Goal: Task Accomplishment & Management: Manage account settings

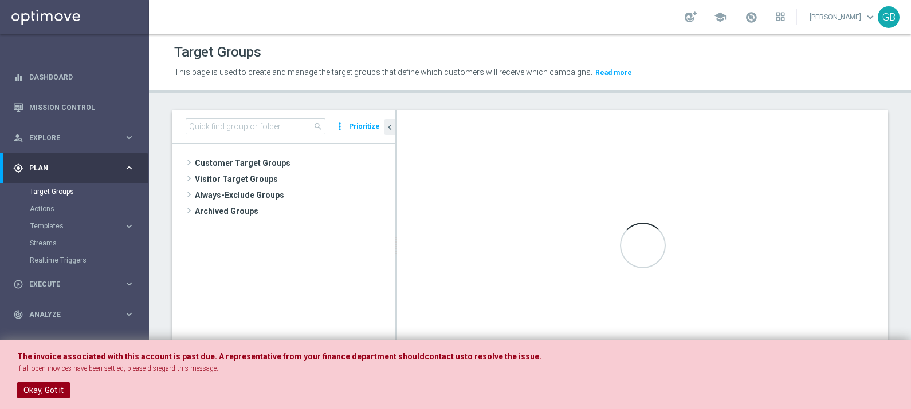
click at [58, 387] on button "Okay, Got it" at bounding box center [43, 391] width 53 height 16
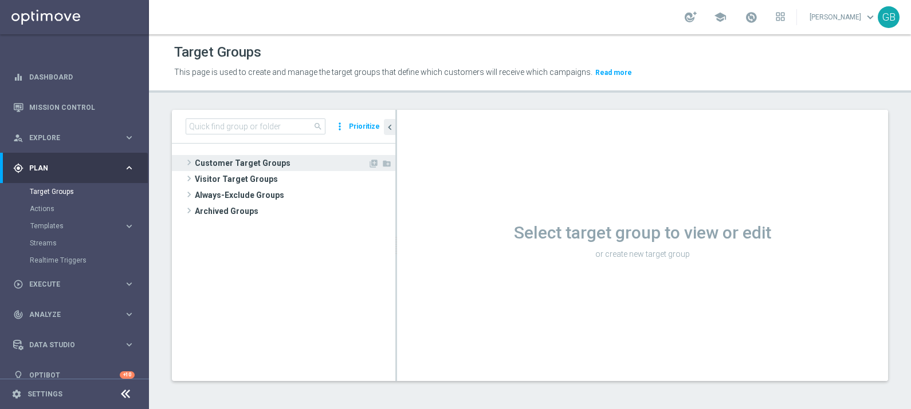
drag, startPoint x: 301, startPoint y: 155, endPoint x: 308, endPoint y: 162, distance: 10.1
click at [301, 155] on span "Customer Target Groups" at bounding box center [281, 163] width 173 height 16
click at [308, 162] on span "Customer Target Groups" at bounding box center [281, 163] width 173 height 16
click at [278, 162] on span "Customer Target Groups" at bounding box center [281, 163] width 173 height 16
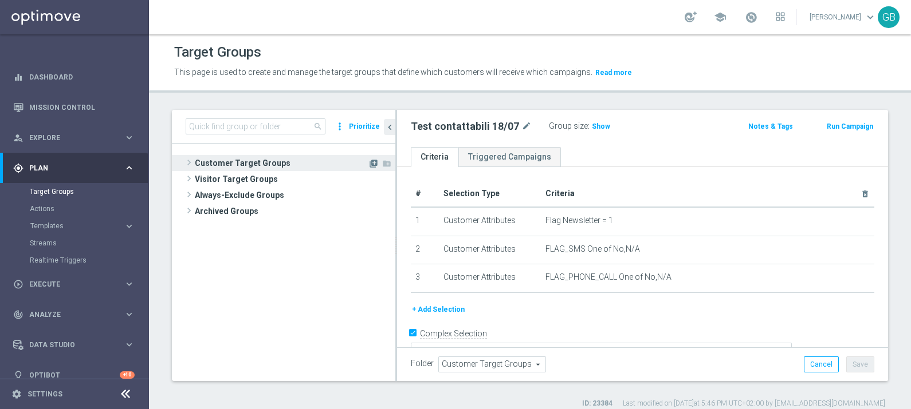
click at [372, 163] on icon "library_add" at bounding box center [373, 163] width 9 height 9
checkbox input "false"
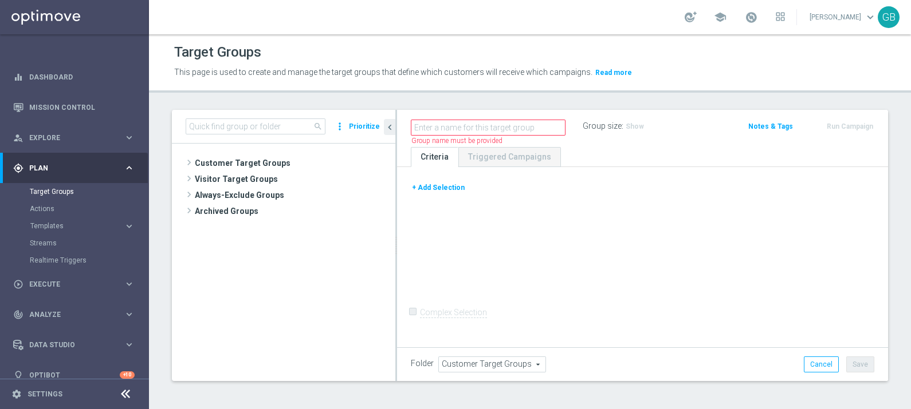
click at [436, 186] on button "+ Add Selection" at bounding box center [438, 188] width 55 height 13
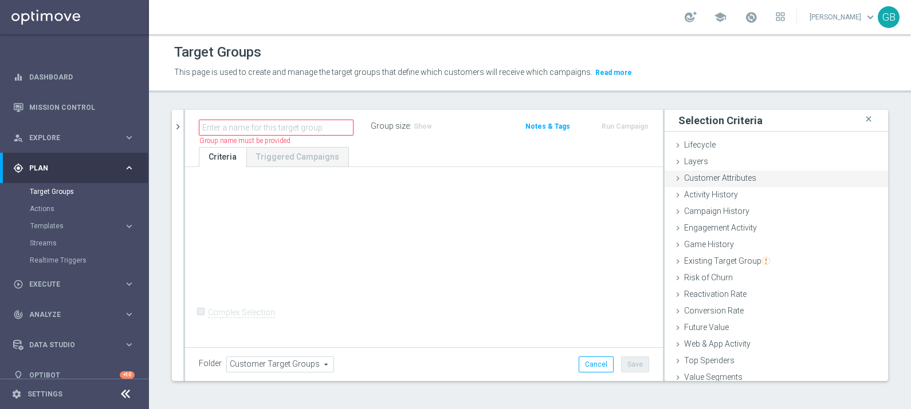
click at [719, 177] on span "Customer Attributes" at bounding box center [720, 178] width 72 height 9
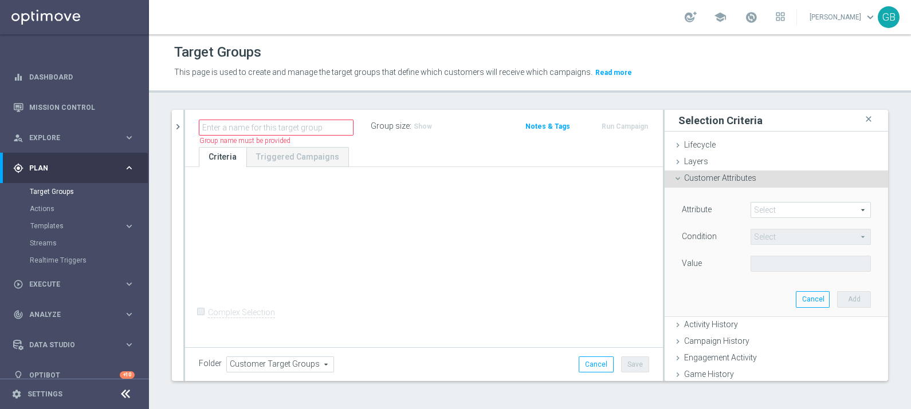
click at [805, 211] on span at bounding box center [810, 210] width 119 height 15
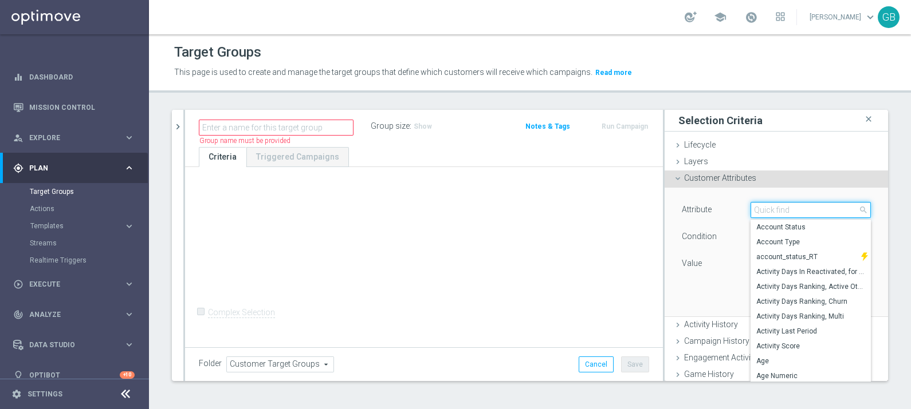
click at [805, 211] on input "search" at bounding box center [810, 210] width 120 height 16
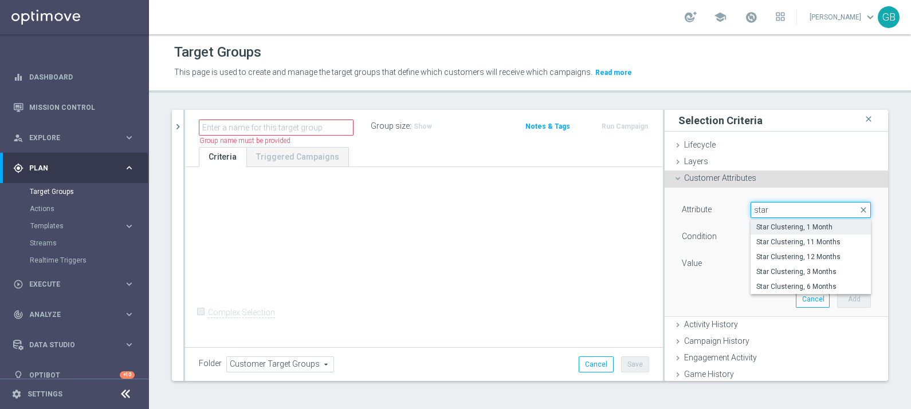
type input "star"
click at [774, 226] on span "Star Clustering, 1 Month" at bounding box center [810, 227] width 109 height 9
type input "Star Clustering, 1 Month"
type input "Equals"
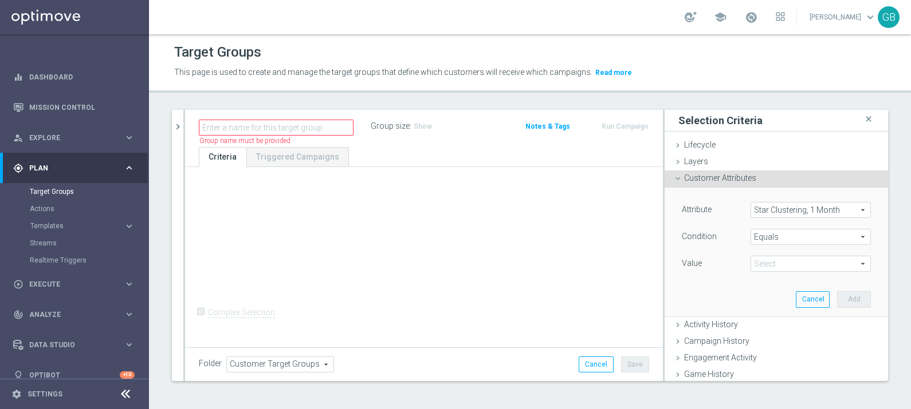
click at [757, 271] on div "Select arrow_drop_down search" at bounding box center [810, 264] width 120 height 16
click at [766, 313] on span "STAR" at bounding box center [810, 310] width 109 height 9
type input "STAR"
click at [837, 293] on button "Add" at bounding box center [854, 300] width 34 height 16
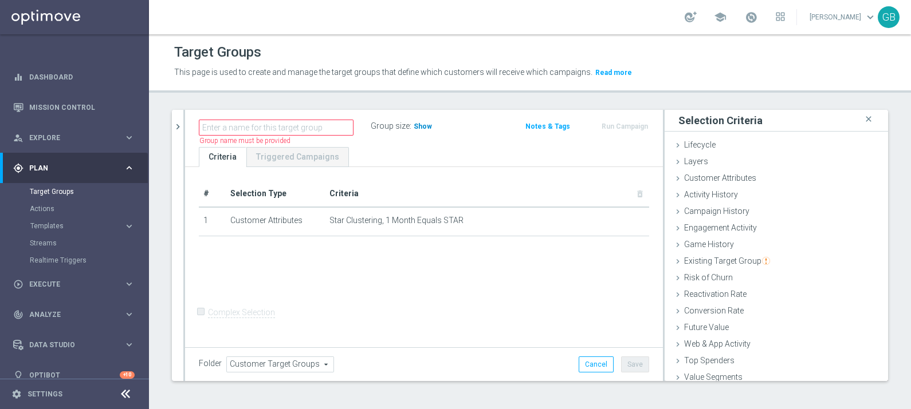
click at [416, 126] on span "Show" at bounding box center [423, 127] width 18 height 8
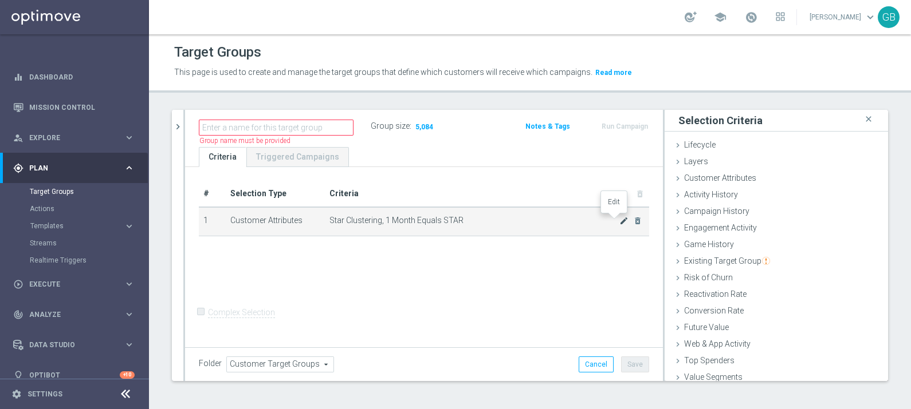
click at [619, 221] on icon "mode_edit" at bounding box center [623, 220] width 9 height 9
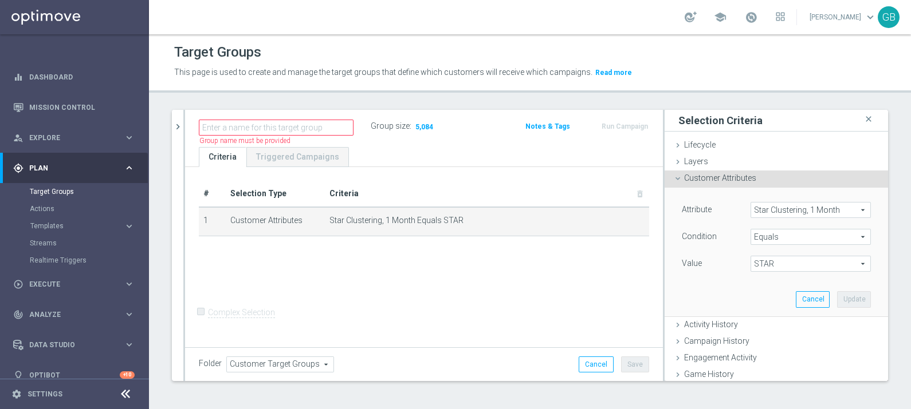
click at [787, 262] on span "STAR" at bounding box center [810, 264] width 119 height 15
click at [786, 277] on span "EXITING STAR" at bounding box center [810, 281] width 109 height 9
type input "EXITING STAR"
click at [841, 297] on button "Update" at bounding box center [854, 300] width 34 height 16
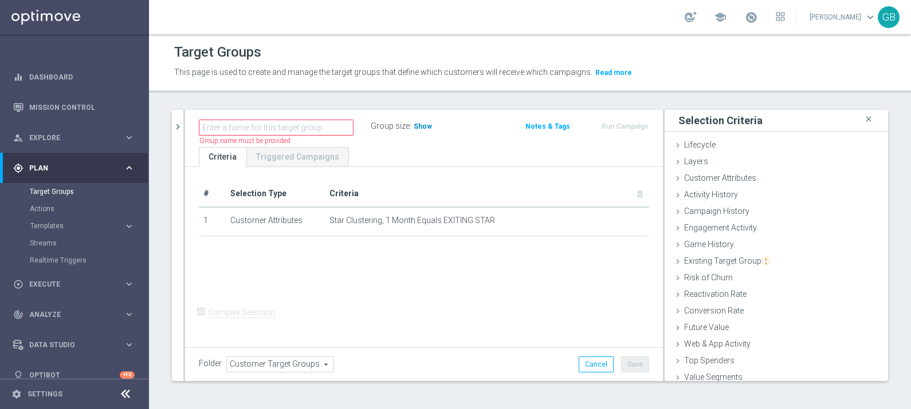
click at [422, 127] on span "Show" at bounding box center [423, 127] width 18 height 8
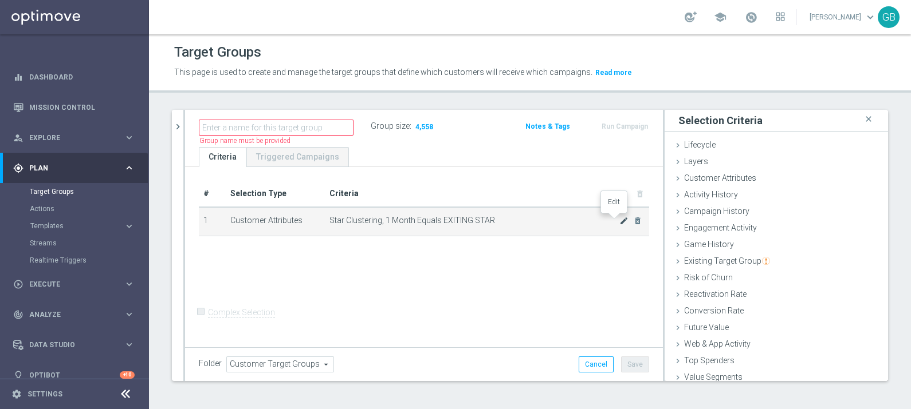
click at [619, 219] on icon "mode_edit" at bounding box center [623, 220] width 9 height 9
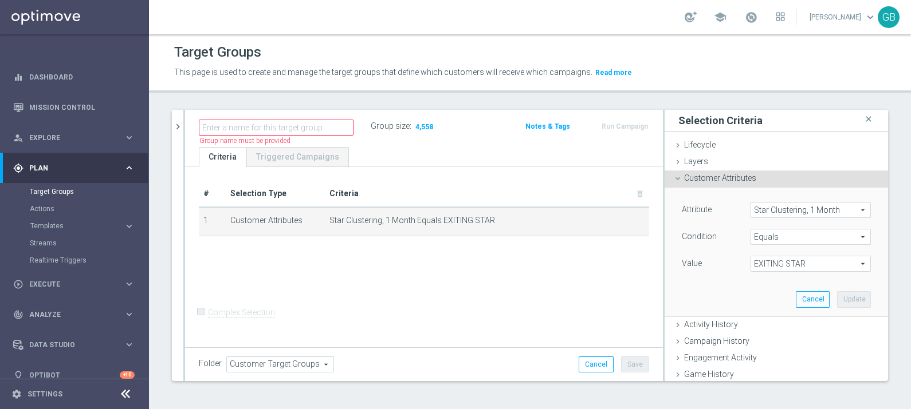
click at [775, 260] on span "EXITING STAR" at bounding box center [810, 264] width 119 height 15
click at [776, 293] on span "EXITING STAR;STAR" at bounding box center [810, 296] width 109 height 9
type input "EXITING STAR;STAR"
click at [837, 295] on button "Update" at bounding box center [854, 300] width 34 height 16
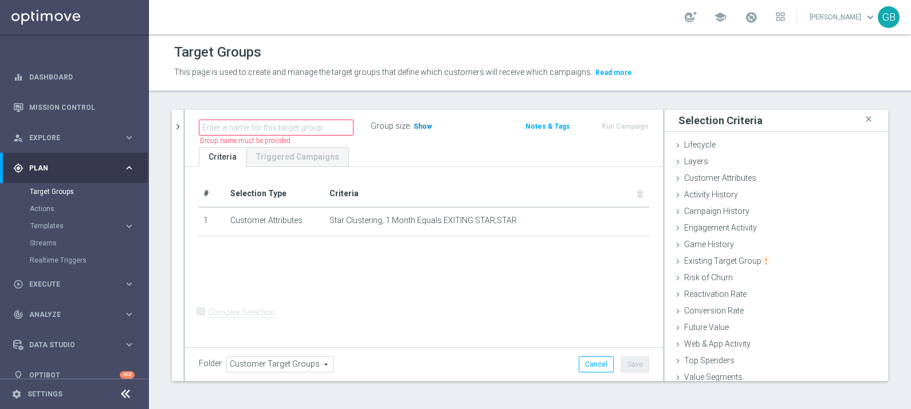
click at [417, 125] on span "Show" at bounding box center [423, 127] width 18 height 8
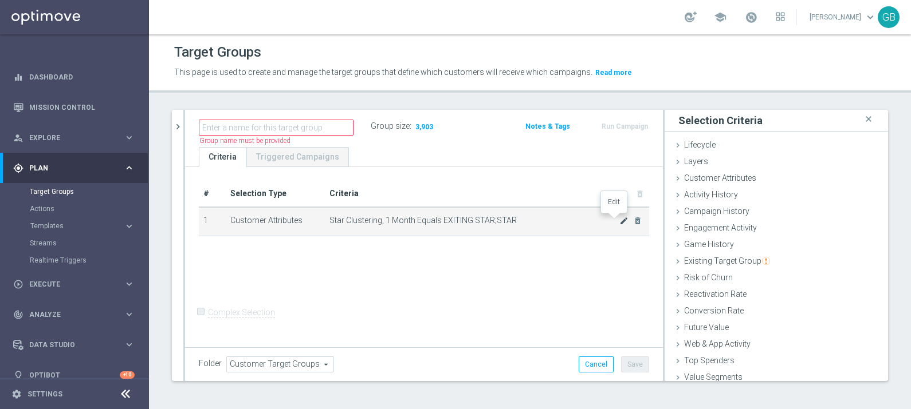
click at [619, 219] on icon "mode_edit" at bounding box center [623, 220] width 9 height 9
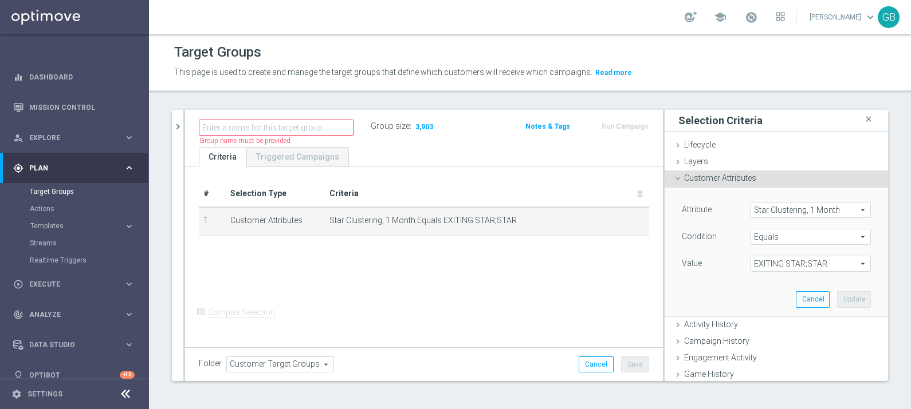
click at [828, 206] on span "Star Clustering, 1 Month" at bounding box center [810, 210] width 119 height 15
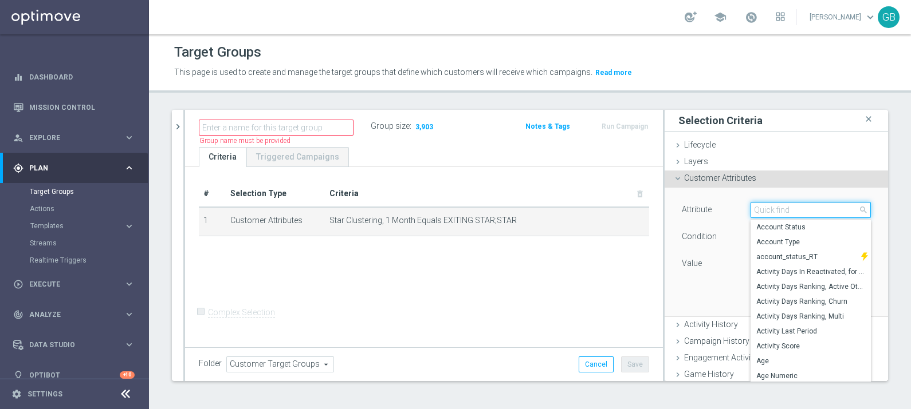
click at [828, 206] on input "search" at bounding box center [810, 210] width 120 height 16
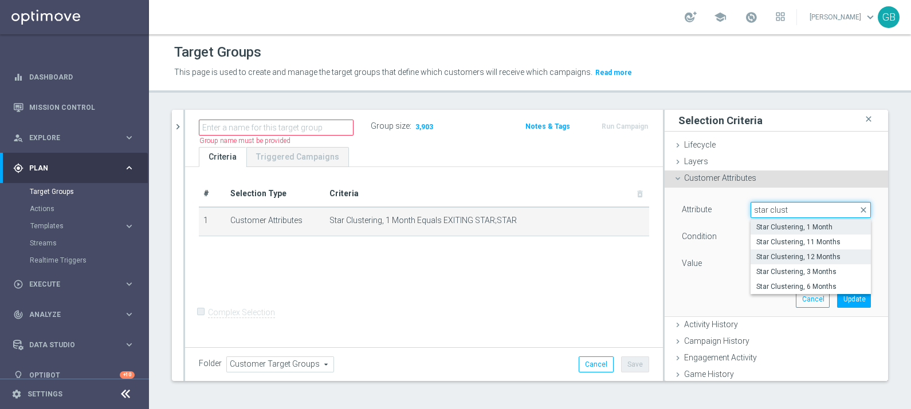
type input "star clust"
click at [803, 254] on span "Star Clustering, 12 Months" at bounding box center [810, 257] width 109 height 9
type input "Star Clustering, 12 Months"
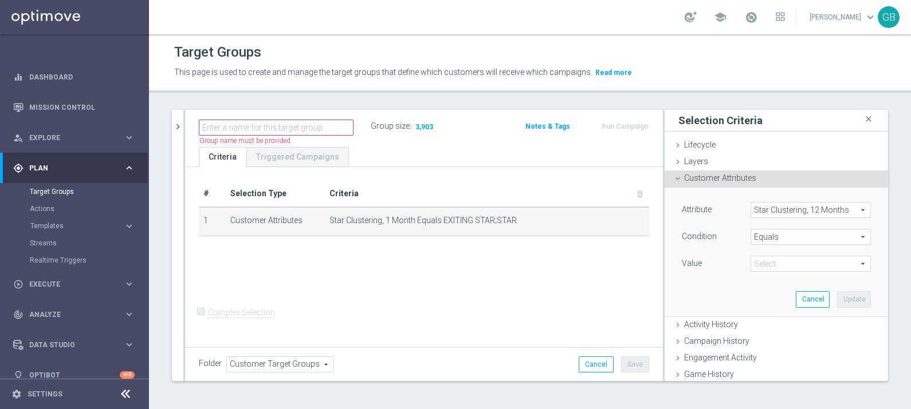
click at [825, 266] on span "EXITING STAR;STAR" at bounding box center [810, 264] width 119 height 15
click at [756, 278] on span "STAR" at bounding box center [810, 281] width 109 height 9
type input "STAR"
click at [837, 299] on button "Update" at bounding box center [854, 300] width 34 height 16
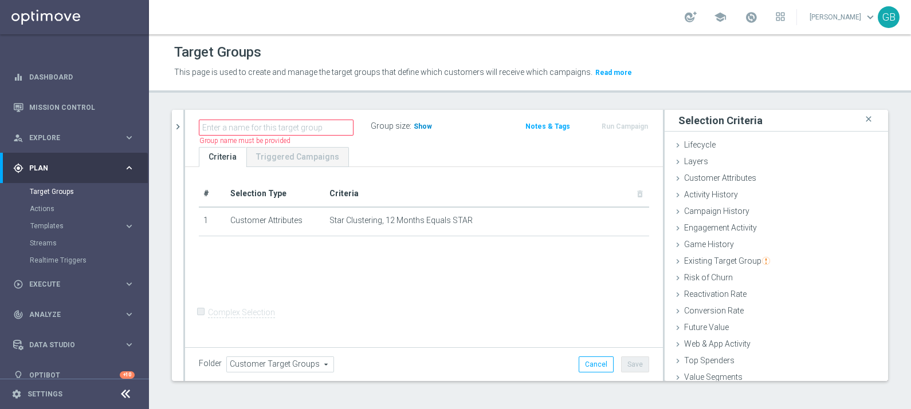
click at [417, 126] on span "Show" at bounding box center [423, 127] width 18 height 8
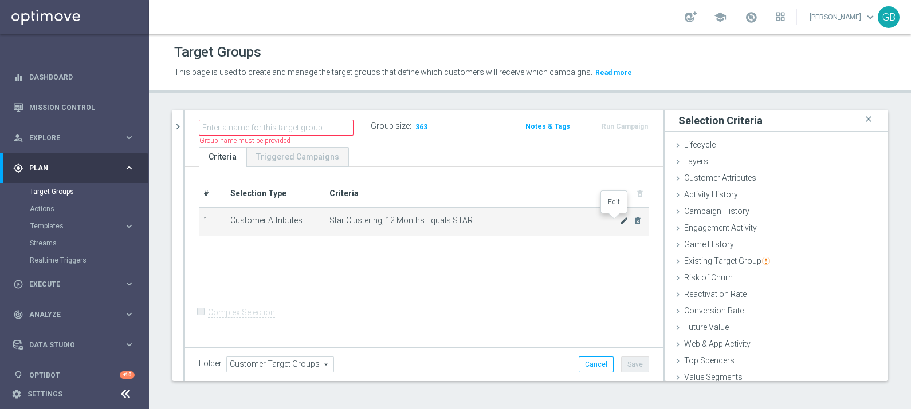
click at [619, 221] on icon "mode_edit" at bounding box center [623, 220] width 9 height 9
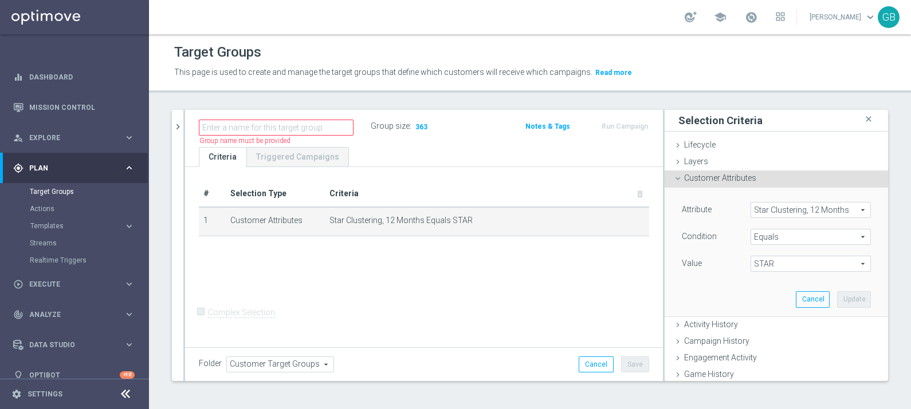
click at [804, 214] on span "Star Clustering, 12 Months" at bounding box center [810, 210] width 119 height 15
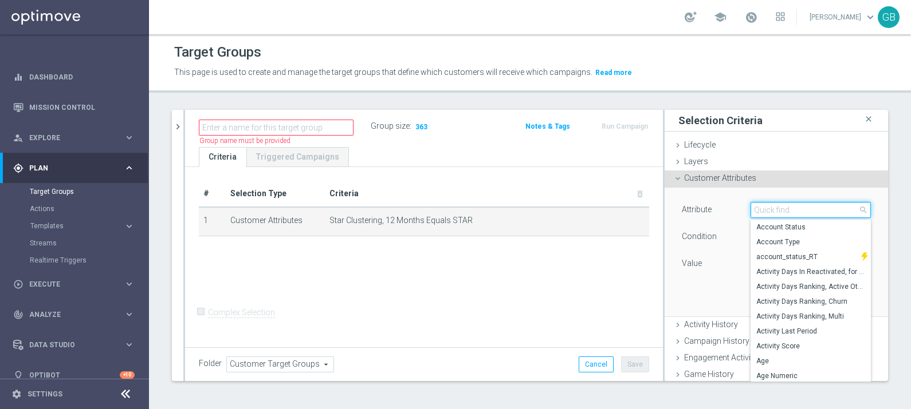
click at [774, 214] on input "search" at bounding box center [810, 210] width 120 height 16
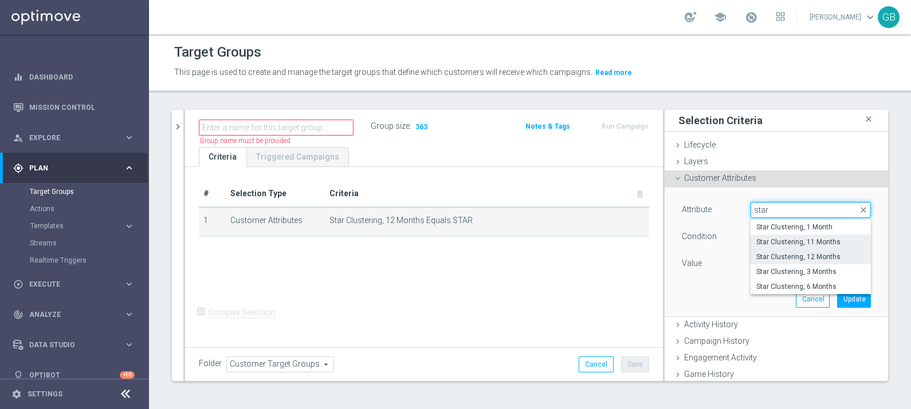
type input "star"
click at [807, 241] on span "Star Clustering, 11 Months" at bounding box center [810, 242] width 109 height 9
type input "Star Clustering, 11 Months"
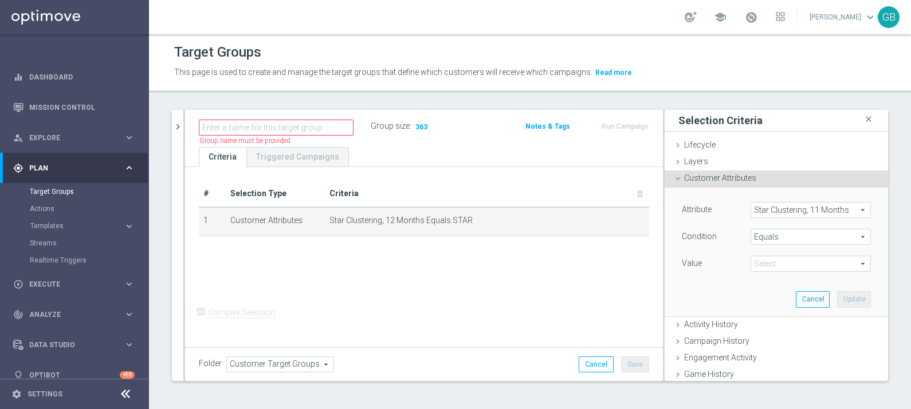
click at [786, 261] on span "STAR" at bounding box center [810, 264] width 119 height 15
click at [760, 278] on span "STAR" at bounding box center [810, 281] width 109 height 9
type input "STAR"
click at [814, 205] on span "Star Clustering, 11 Months" at bounding box center [810, 210] width 119 height 15
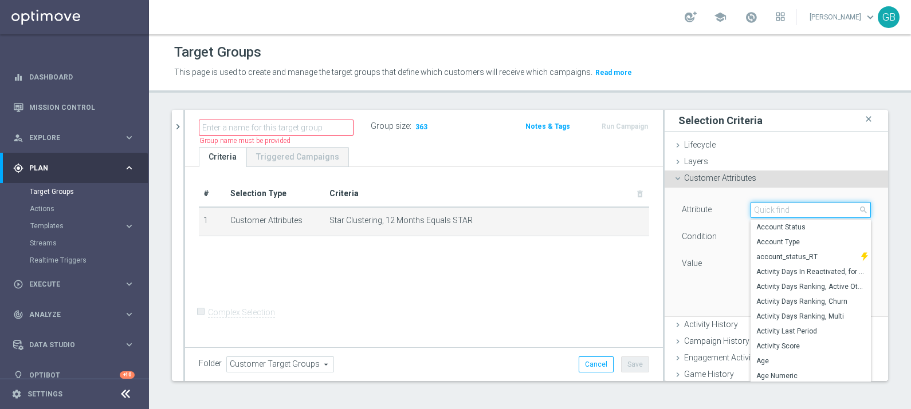
click at [814, 205] on input "search" at bounding box center [810, 210] width 120 height 16
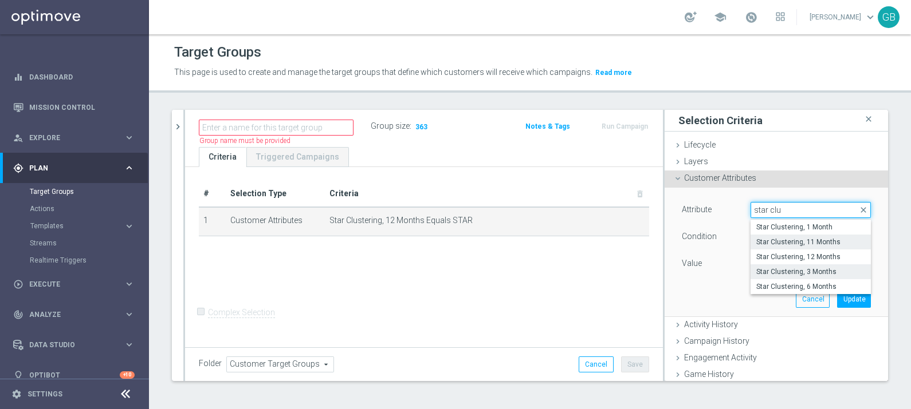
type input "star clu"
click at [786, 272] on span "Star Clustering, 3 Months" at bounding box center [810, 271] width 109 height 9
type input "Star Clustering, 3 Months"
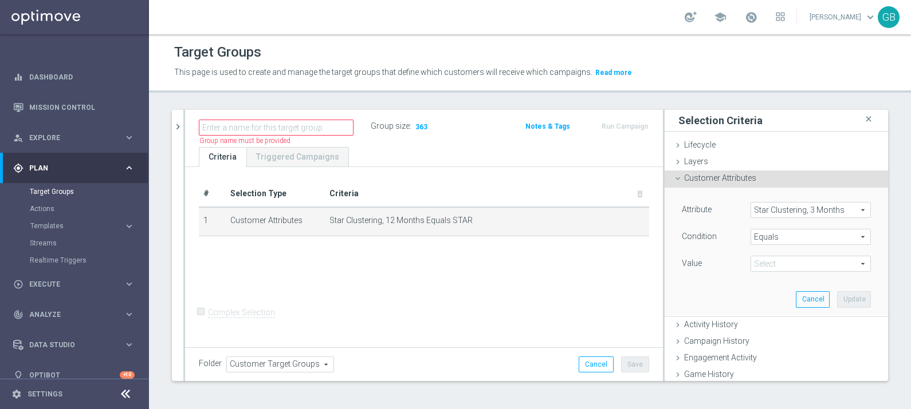
click at [769, 263] on span "STAR" at bounding box center [810, 264] width 119 height 15
click at [758, 307] on span "STAR" at bounding box center [810, 310] width 109 height 9
type input "STAR"
click at [837, 299] on button "Update" at bounding box center [854, 300] width 34 height 16
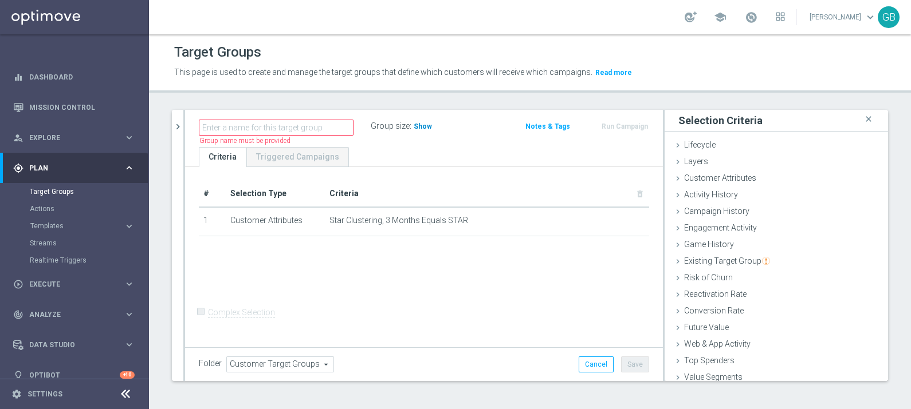
click at [422, 125] on span "Show" at bounding box center [423, 127] width 18 height 8
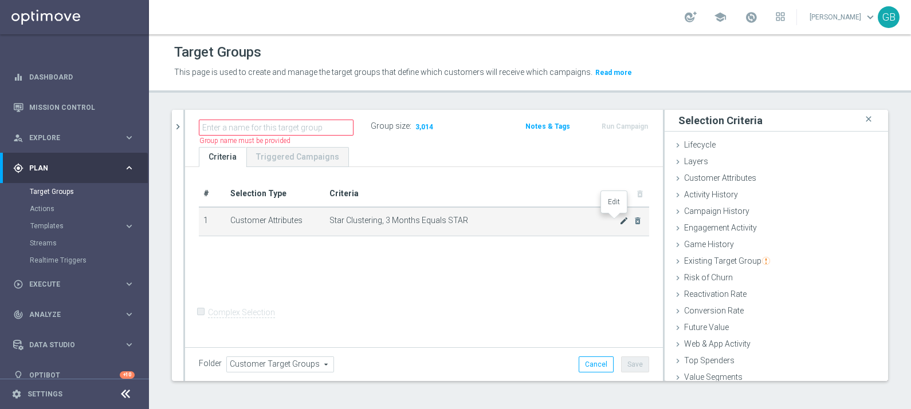
click at [619, 216] on icon "mode_edit" at bounding box center [623, 220] width 9 height 9
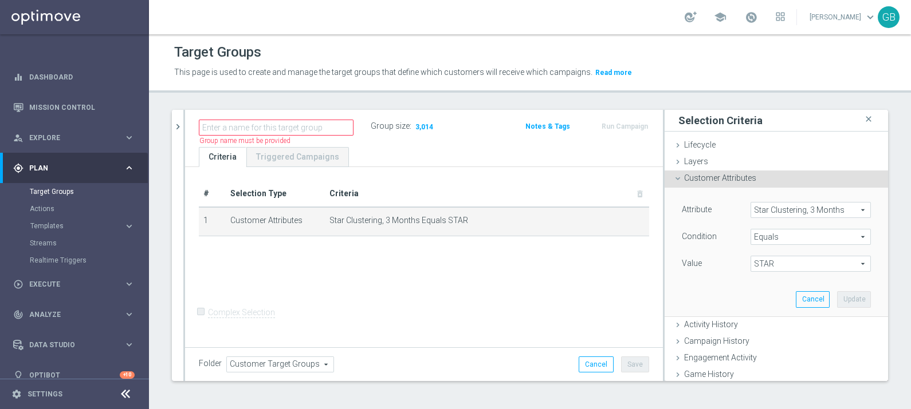
click at [756, 266] on span "STAR" at bounding box center [810, 264] width 119 height 15
click at [769, 278] on span "EXITING STAR" at bounding box center [810, 281] width 109 height 9
type input "EXITING STAR"
click at [837, 294] on button "Update" at bounding box center [854, 300] width 34 height 16
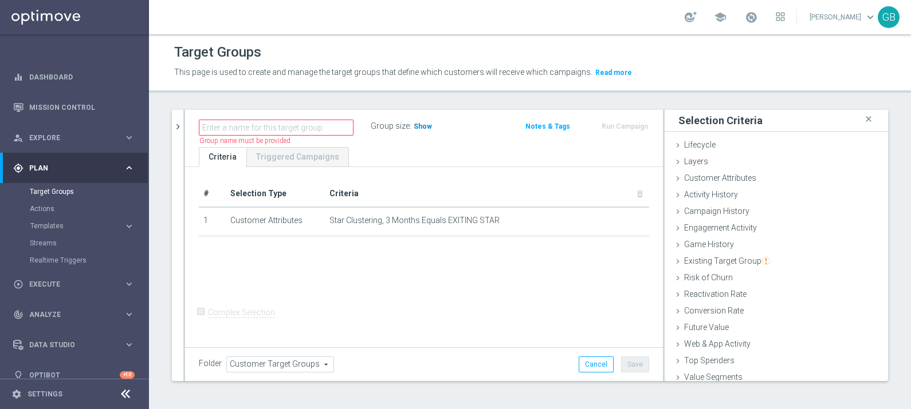
click at [416, 125] on span "Show" at bounding box center [423, 127] width 18 height 8
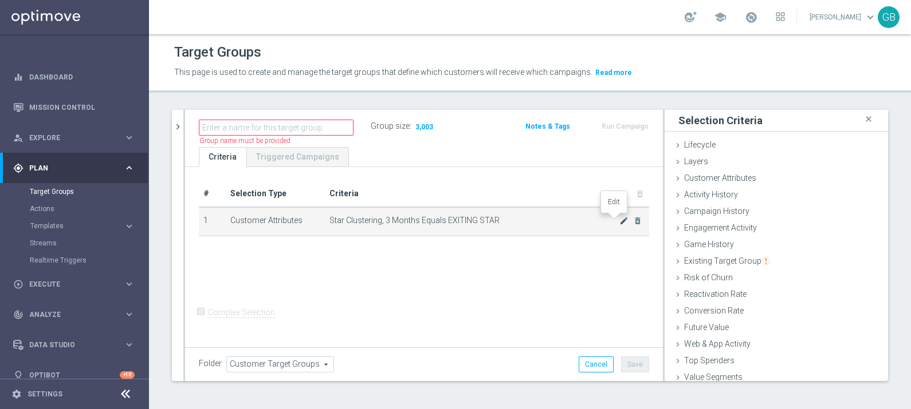
click at [619, 220] on icon "mode_edit" at bounding box center [623, 220] width 9 height 9
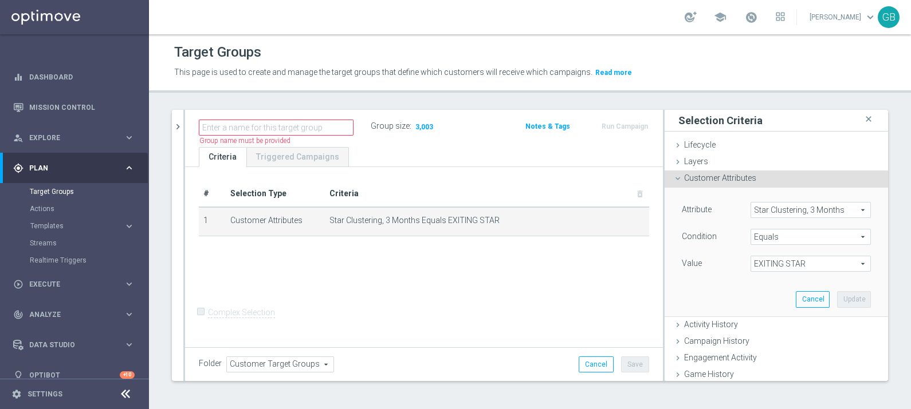
click at [778, 266] on span "EXITING STAR" at bounding box center [810, 264] width 119 height 15
click at [782, 292] on span "EXITING STAR;STAR" at bounding box center [810, 296] width 109 height 9
type input "EXITING STAR;STAR"
click at [837, 295] on button "Update" at bounding box center [854, 300] width 34 height 16
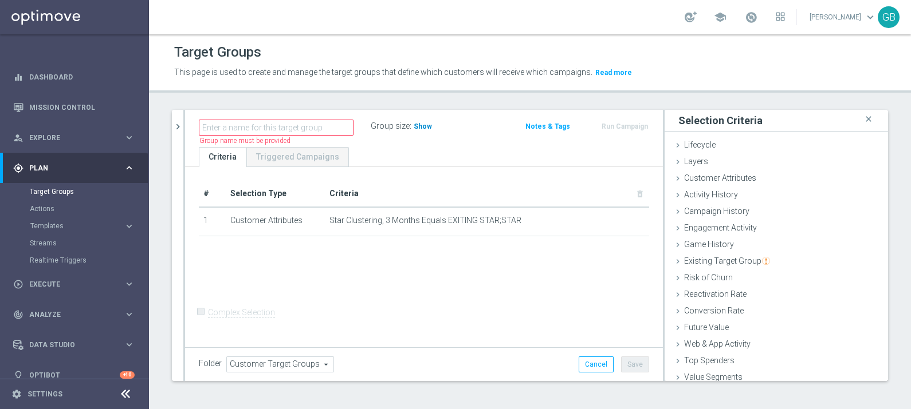
click at [415, 123] on span "Show" at bounding box center [423, 127] width 18 height 8
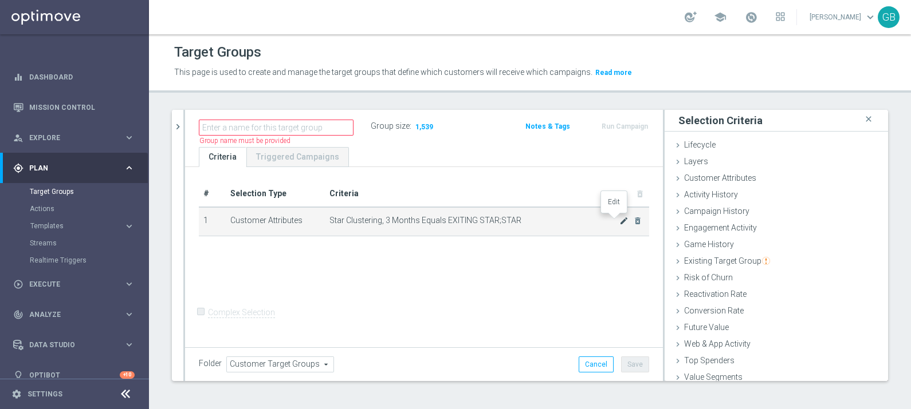
click at [619, 220] on icon "mode_edit" at bounding box center [623, 220] width 9 height 9
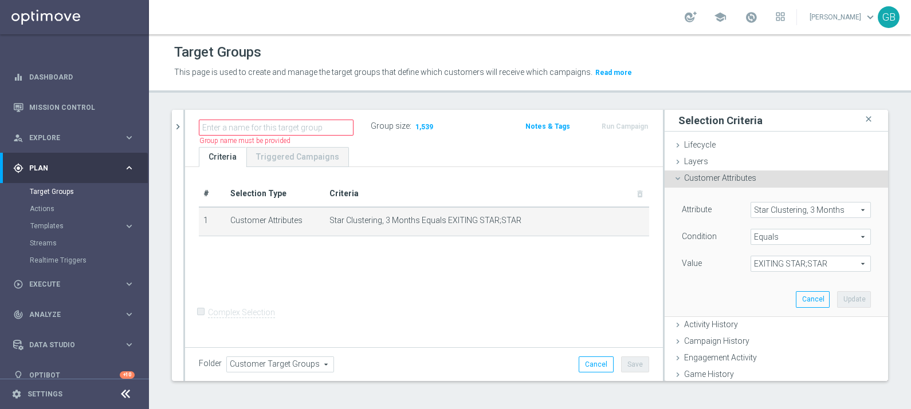
click at [759, 210] on span "Star Clustering, 3 Months" at bounding box center [810, 210] width 119 height 15
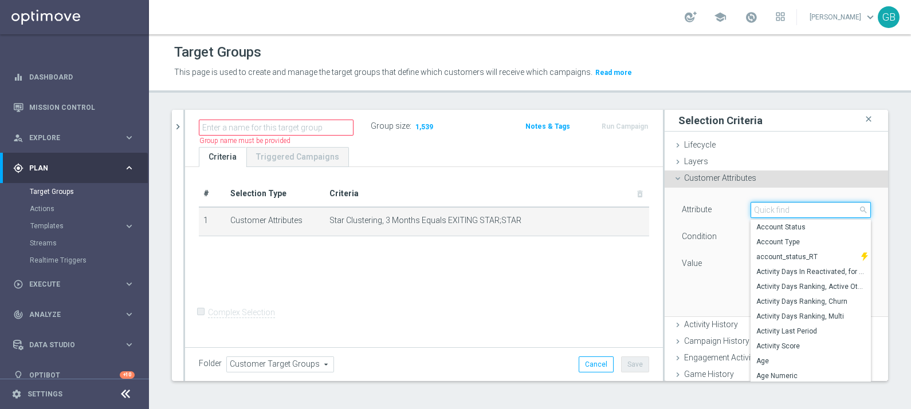
click at [762, 211] on input "search" at bounding box center [810, 210] width 120 height 16
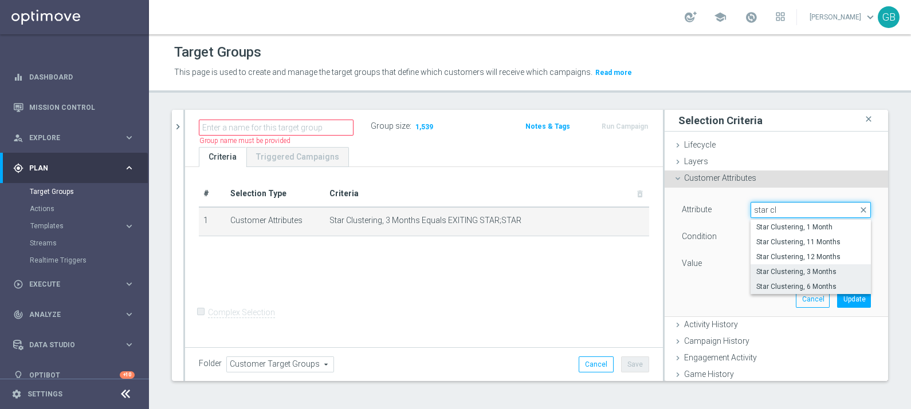
type input "star cl"
click at [756, 284] on span "Star Clustering, 6 Months" at bounding box center [810, 286] width 109 height 9
type input "Star Clustering, 6 Months"
type input "Select"
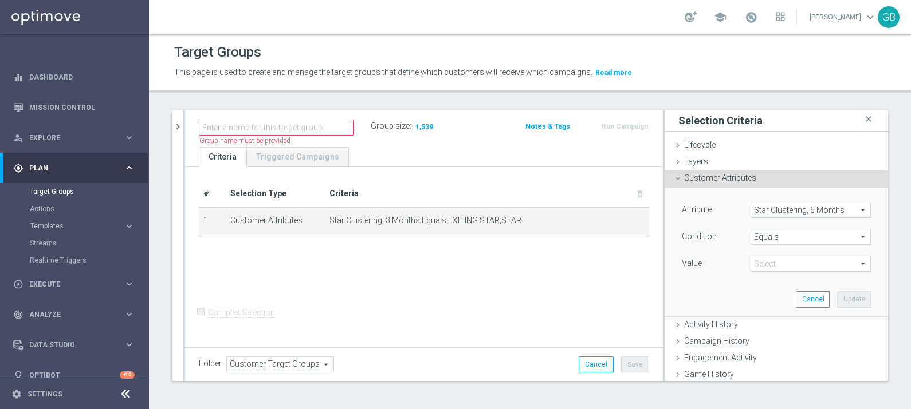
click at [793, 266] on span "EXITING STAR;STAR" at bounding box center [810, 264] width 119 height 15
click at [686, 290] on div "Attribute Star Clustering, 6 Months Star Clustering, 6 Months arrow_drop_down s…" at bounding box center [776, 252] width 206 height 128
